Goal: Transaction & Acquisition: Book appointment/travel/reservation

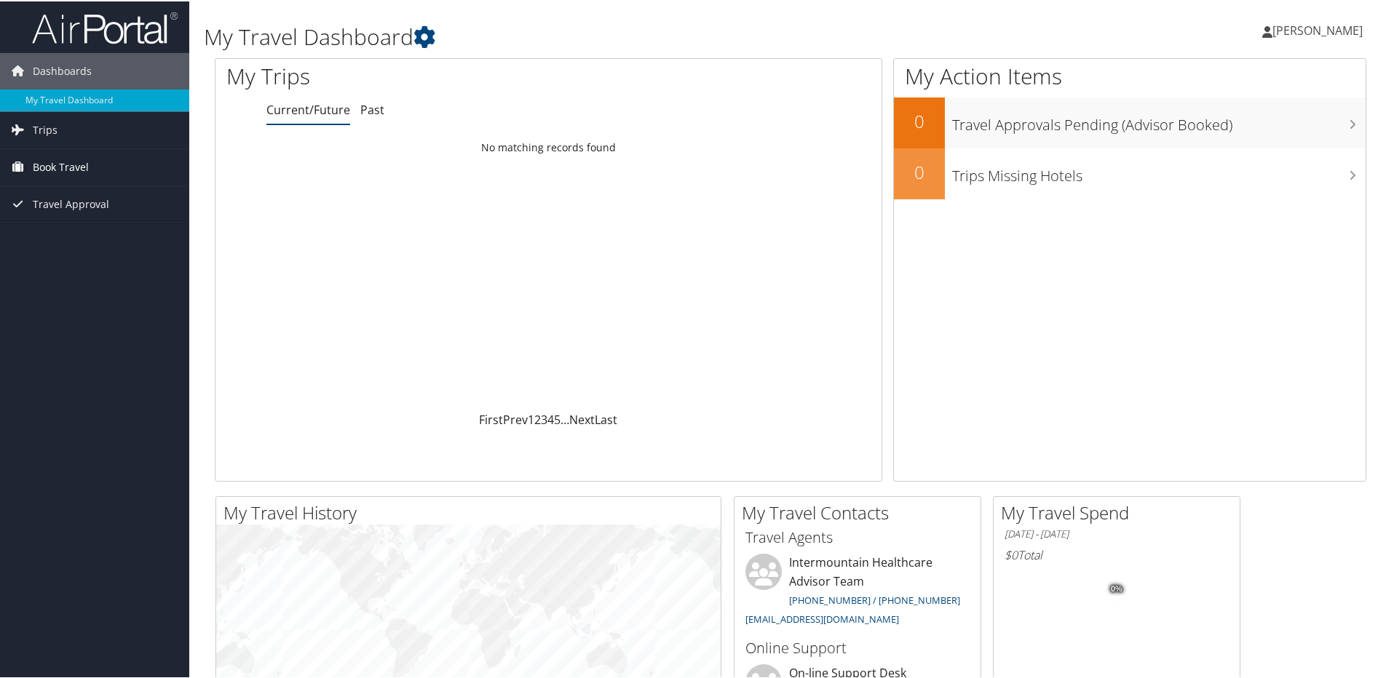
click at [34, 164] on span "Book Travel" at bounding box center [61, 166] width 56 height 36
click at [34, 229] on link "Book/Manage Online Trips" at bounding box center [94, 239] width 189 height 22
